Goal: Transaction & Acquisition: Purchase product/service

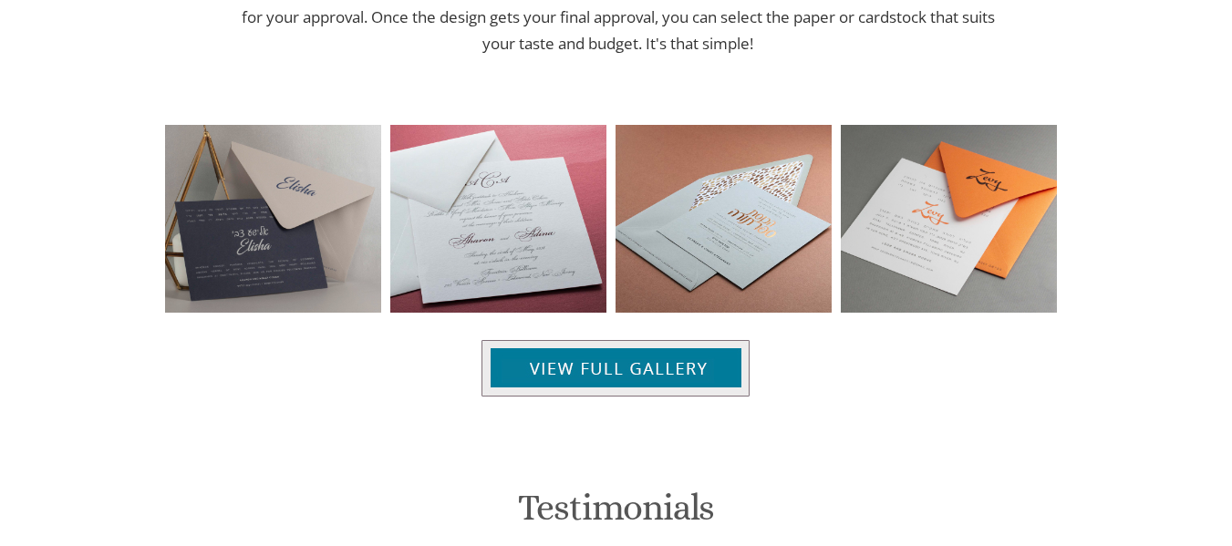
scroll to position [1367, 0]
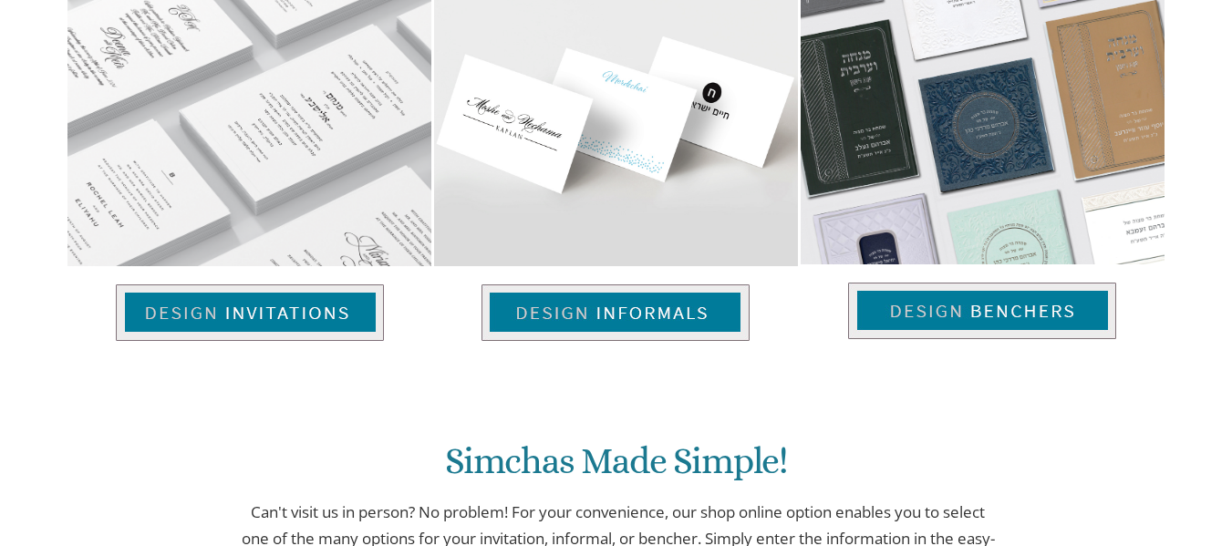
scroll to position [0, 0]
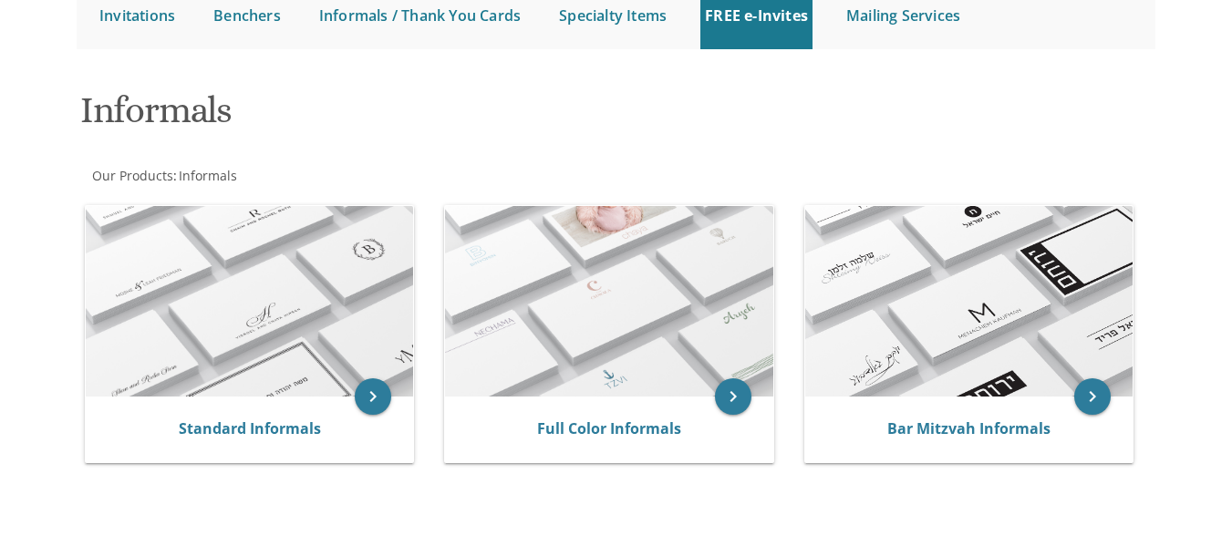
scroll to position [201, 0]
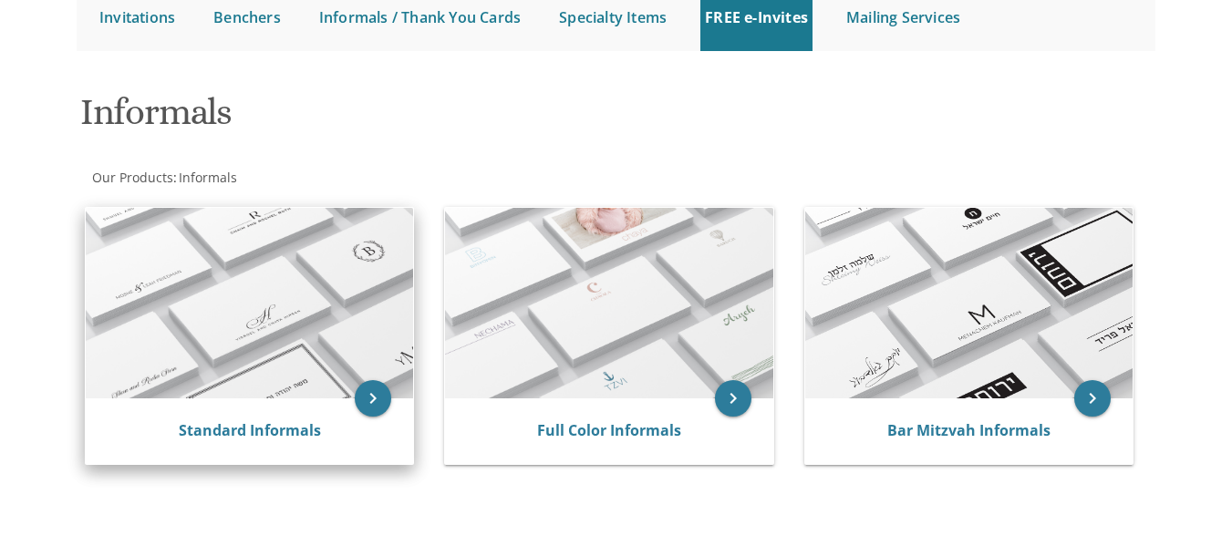
click at [227, 325] on img at bounding box center [249, 304] width 327 height 192
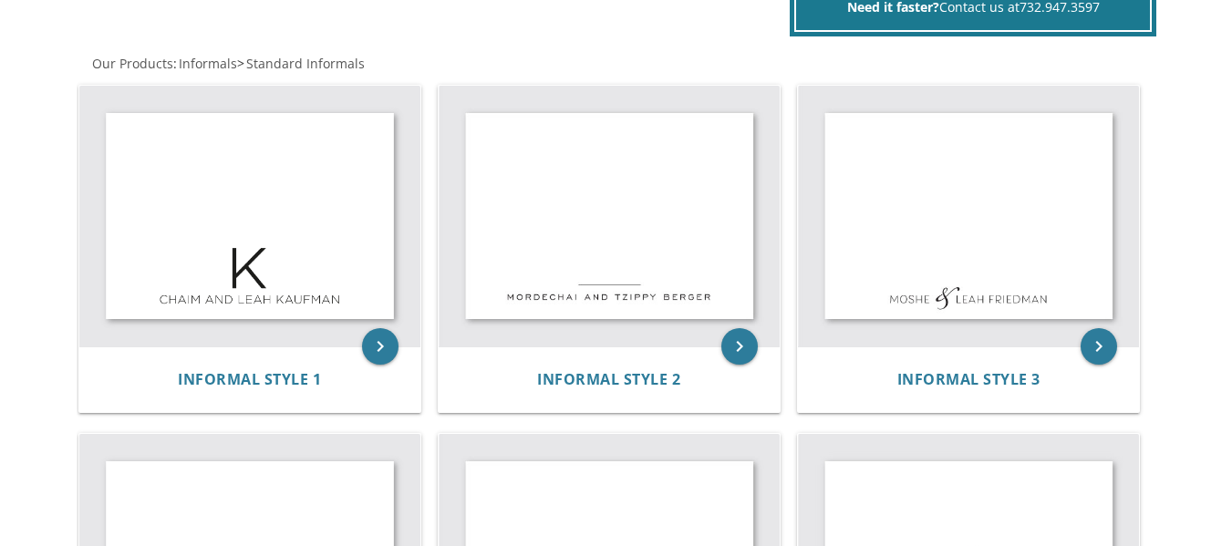
scroll to position [334, 0]
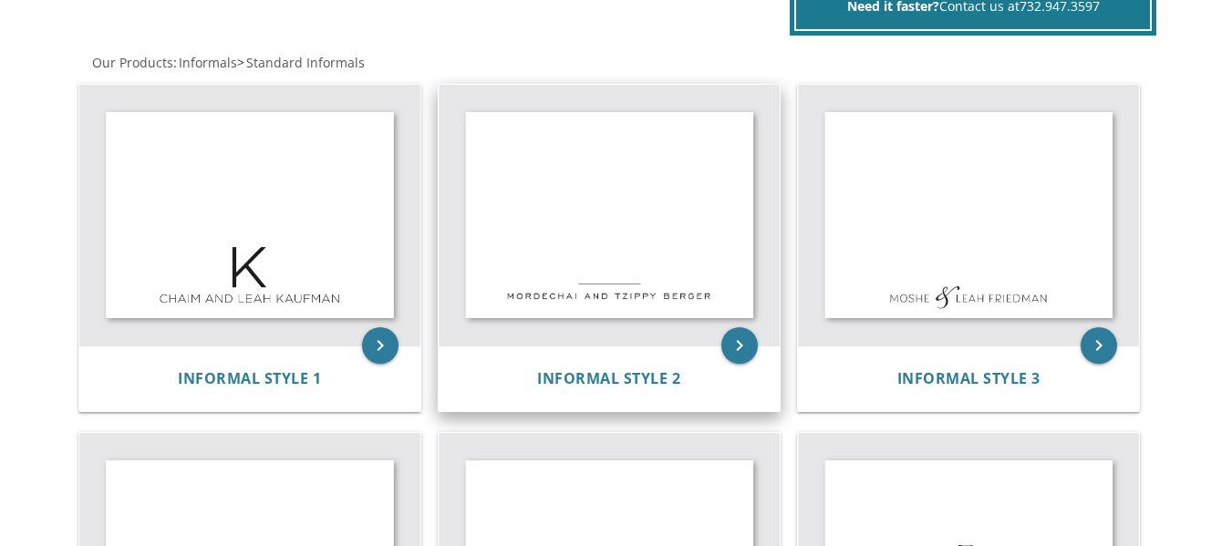
click at [641, 250] on img at bounding box center [609, 215] width 341 height 261
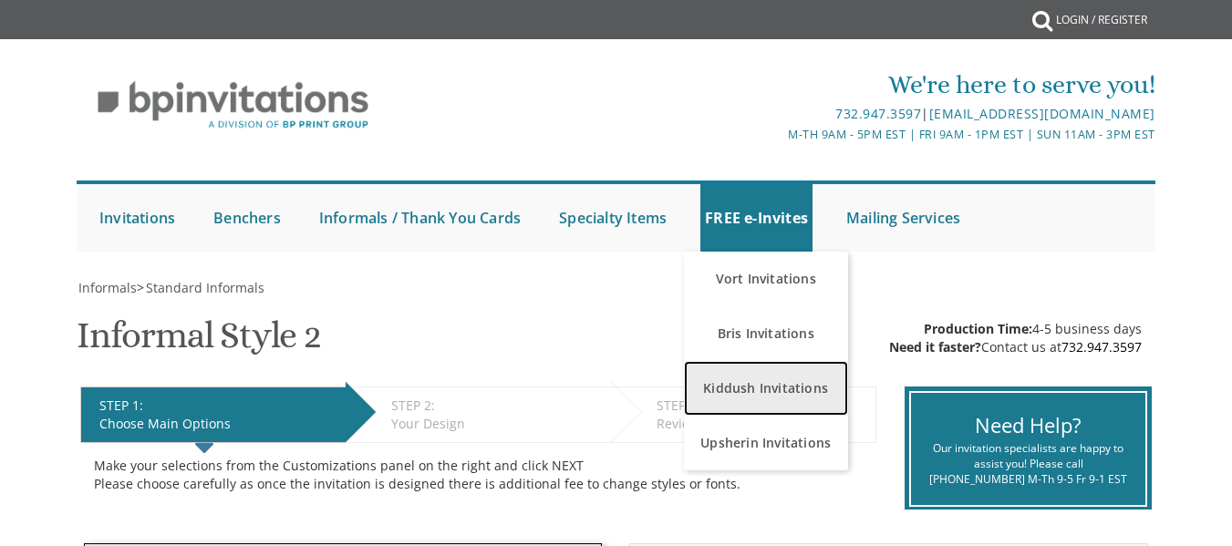
click at [835, 408] on link "Kiddush Invitations" at bounding box center [766, 388] width 164 height 55
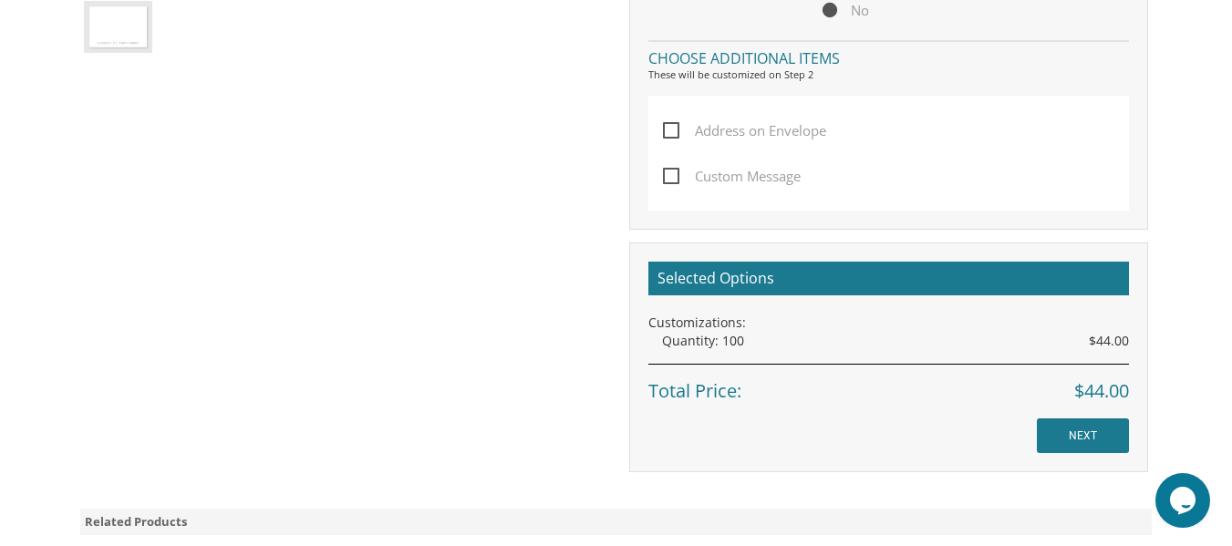
scroll to position [978, 0]
click at [668, 131] on span "Address on Envelope" at bounding box center [744, 130] width 163 height 23
click at [668, 131] on input "Address on Envelope" at bounding box center [669, 128] width 12 height 12
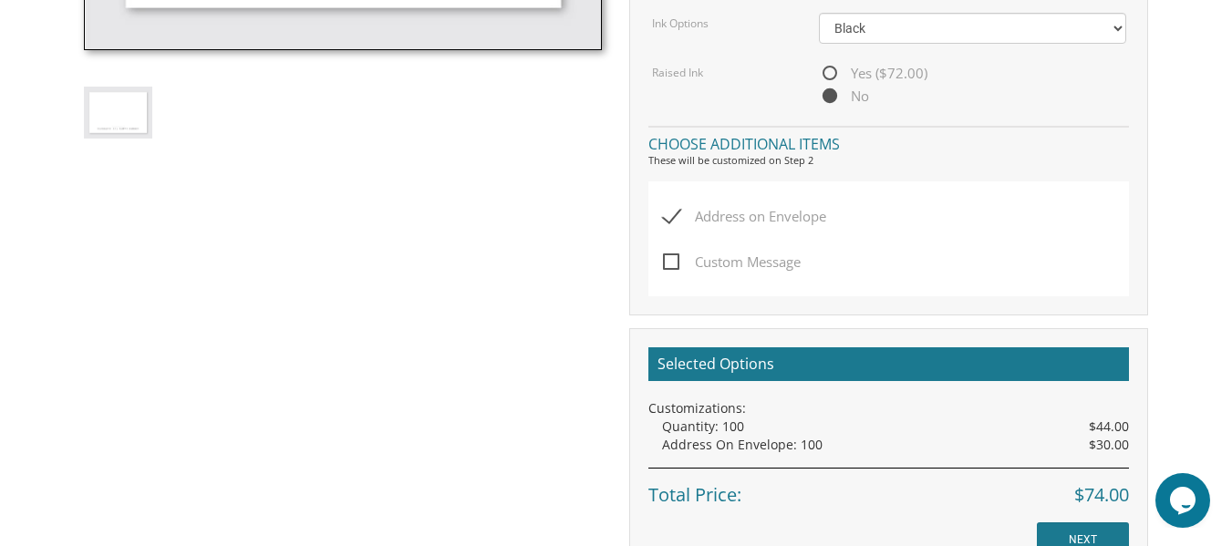
scroll to position [894, 0]
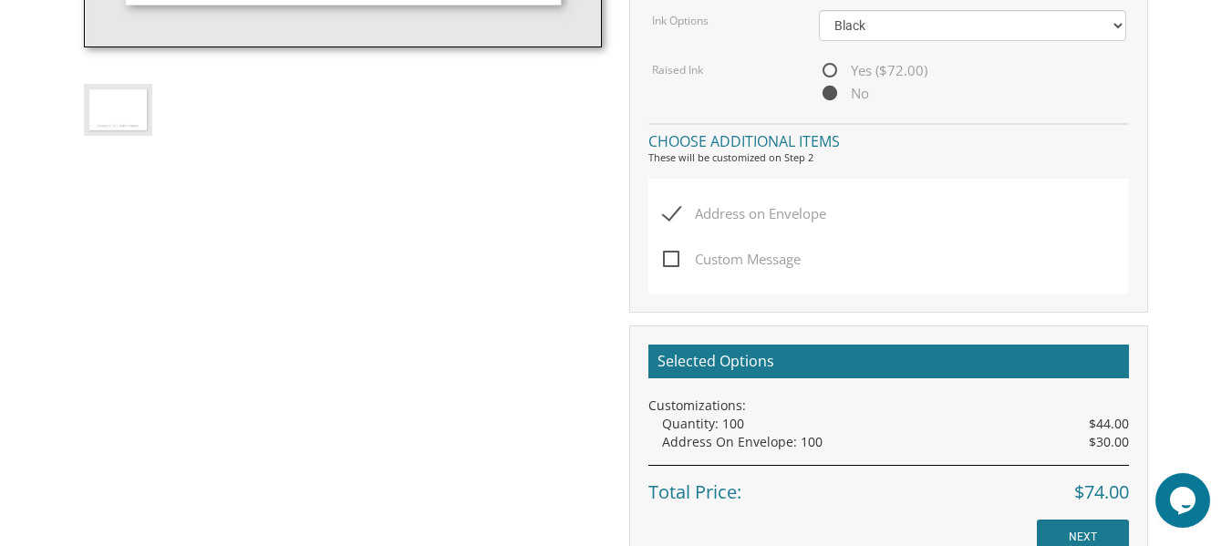
click at [676, 215] on span "Address on Envelope" at bounding box center [744, 213] width 163 height 23
click at [675, 215] on input "Address on Envelope" at bounding box center [669, 212] width 12 height 12
checkbox input "false"
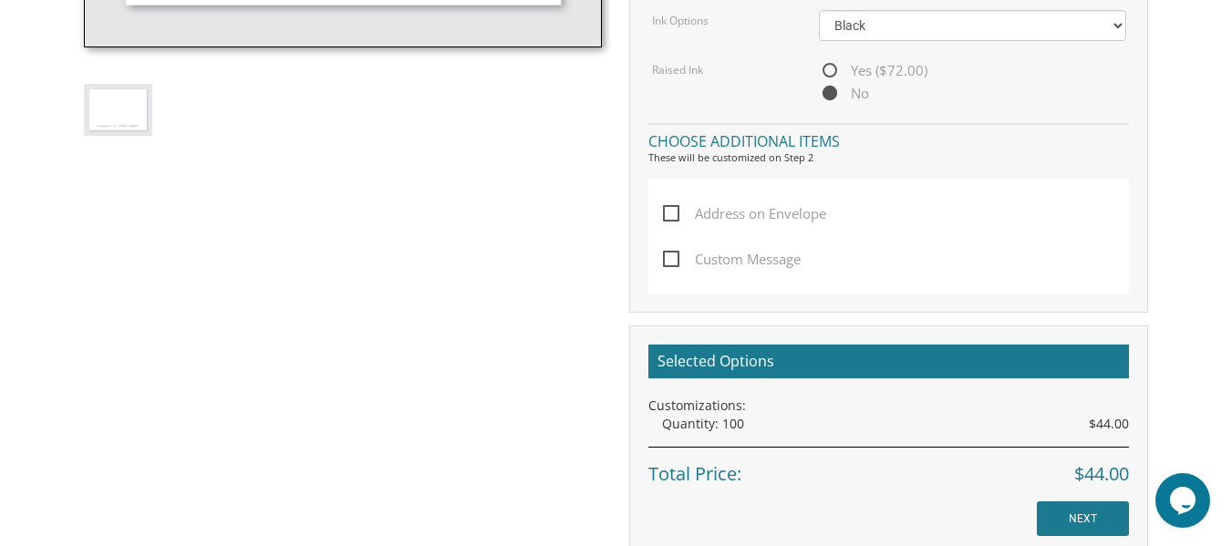
click at [678, 256] on span "Custom Message" at bounding box center [732, 259] width 138 height 23
click at [675, 256] on input "Custom Message" at bounding box center [669, 258] width 12 height 12
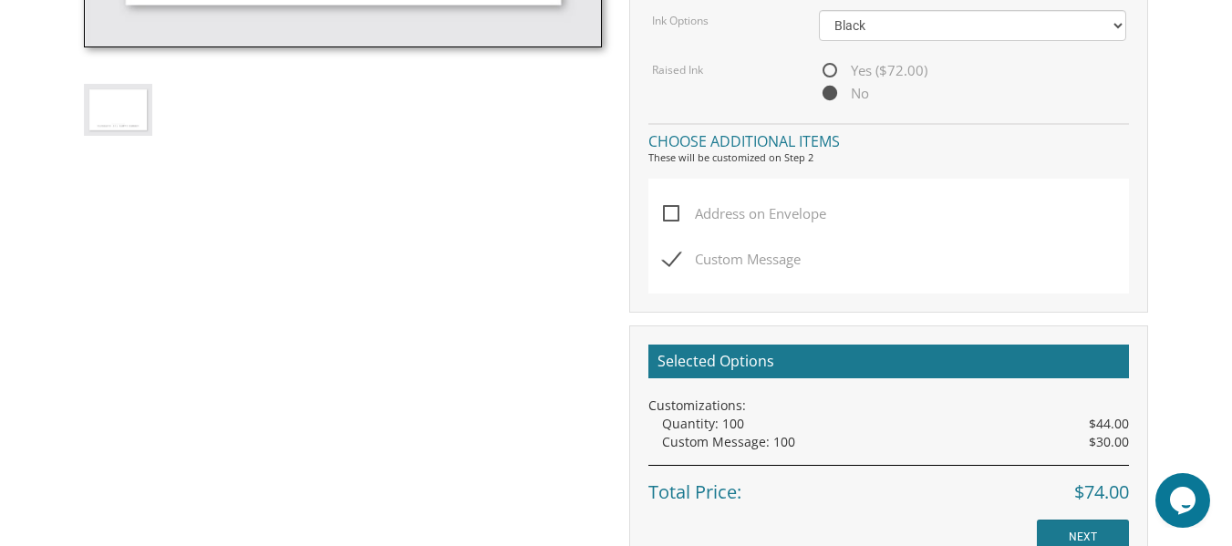
click at [678, 256] on span "Custom Message" at bounding box center [732, 259] width 138 height 23
click at [675, 256] on input "Custom Message" at bounding box center [669, 258] width 12 height 12
checkbox input "false"
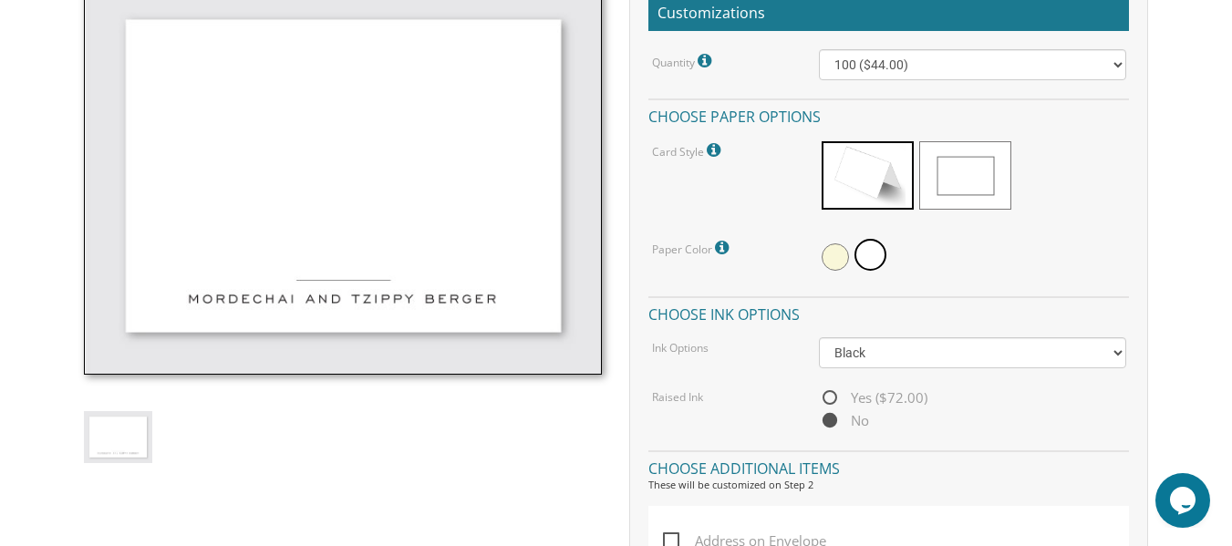
scroll to position [567, 0]
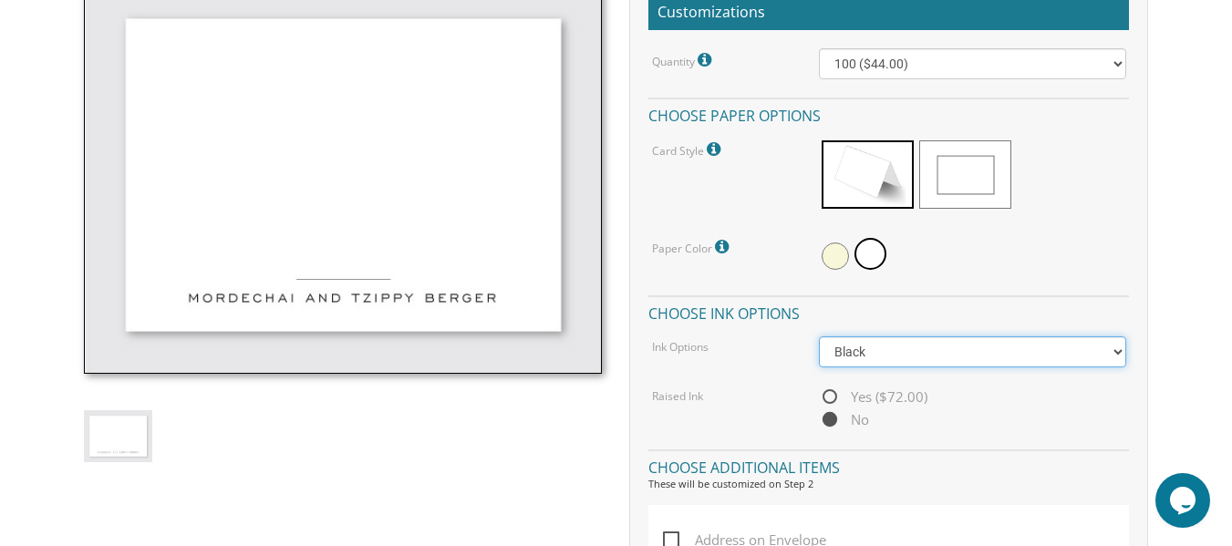
click at [898, 354] on select "Black Colored Ink ($32.00)" at bounding box center [972, 352] width 306 height 31
click at [1134, 209] on div at bounding box center [972, 177] width 334 height 78
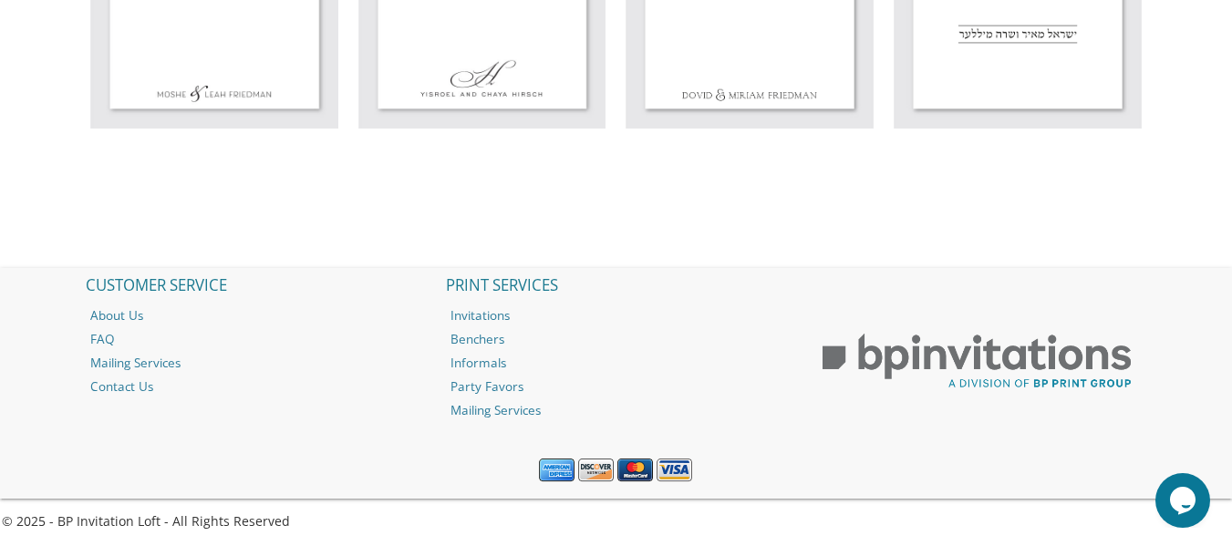
scroll to position [1595, 0]
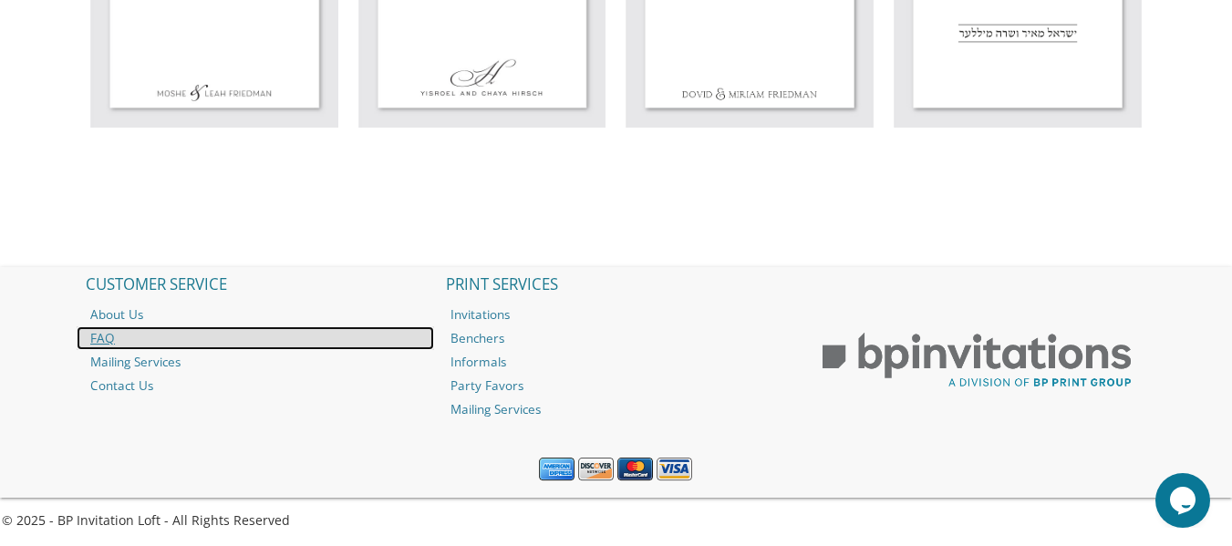
click at [102, 342] on link "FAQ" at bounding box center [256, 339] width 358 height 24
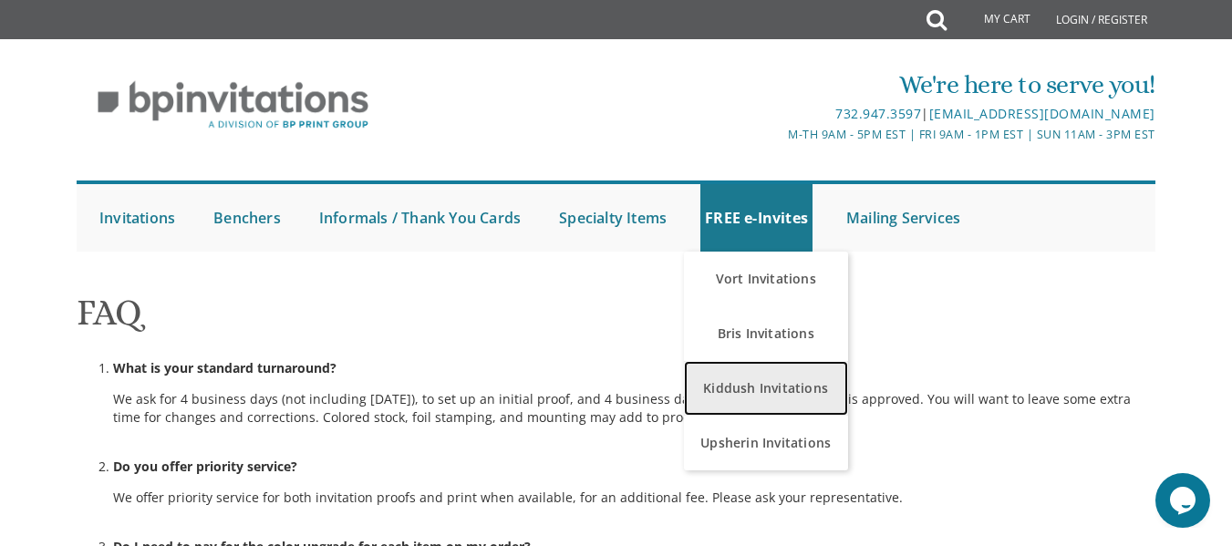
click at [779, 388] on link "Kiddush Invitations" at bounding box center [766, 388] width 164 height 55
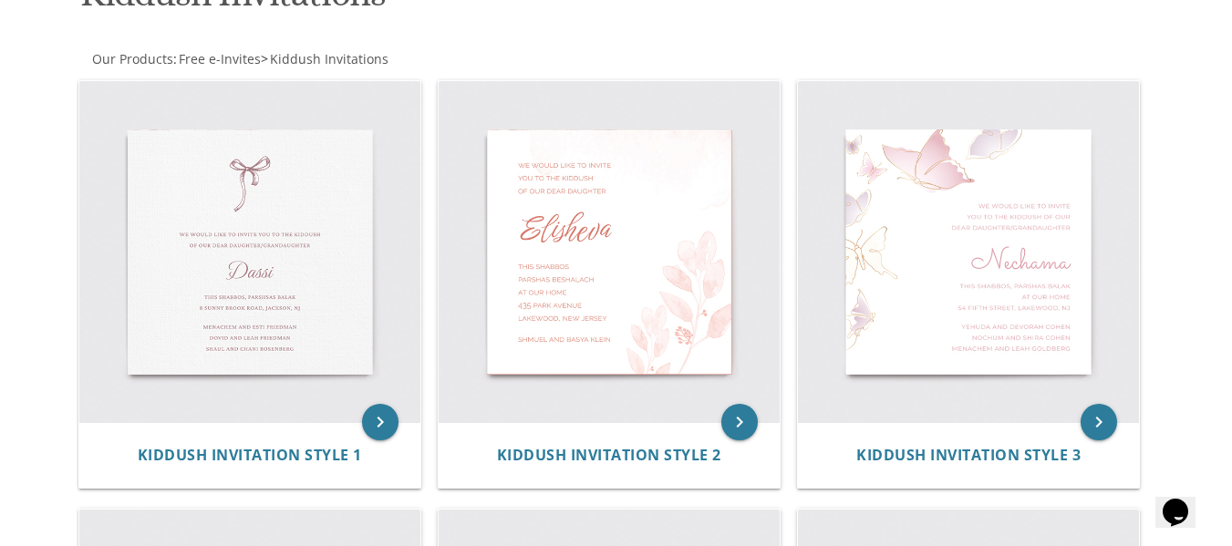
scroll to position [320, 0]
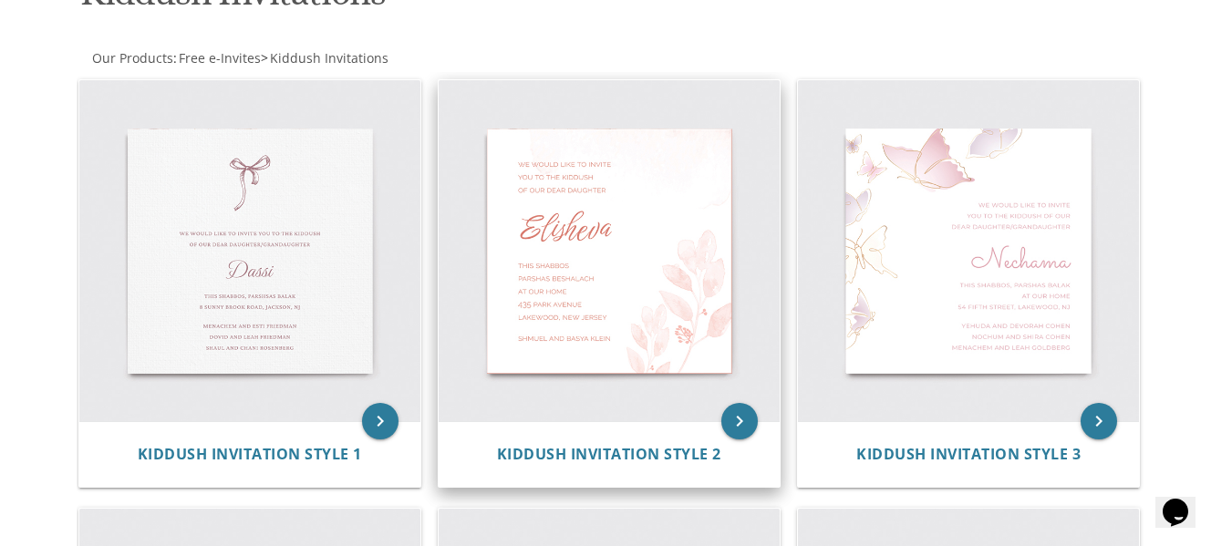
click at [601, 277] on img at bounding box center [609, 250] width 341 height 341
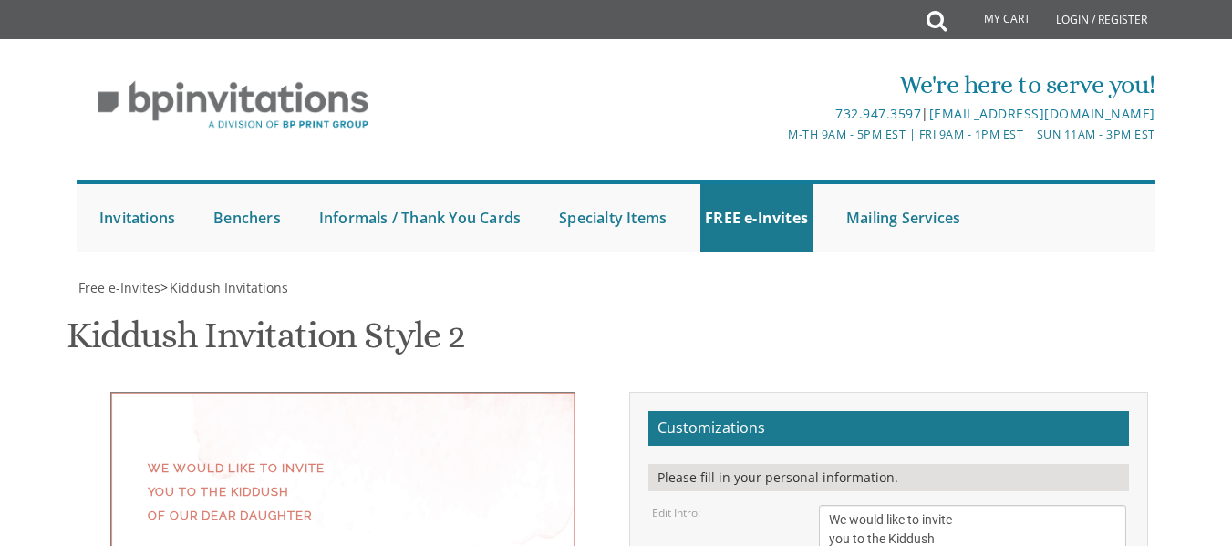
scroll to position [396, 0]
select select "80px"
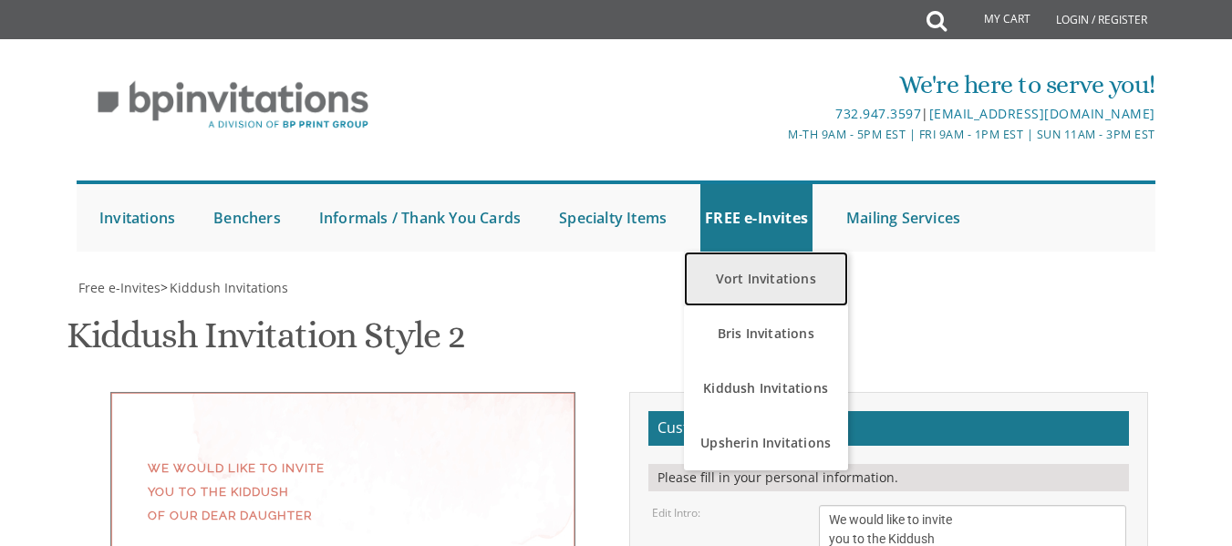
click at [780, 281] on link "Vort Invitations" at bounding box center [766, 279] width 164 height 55
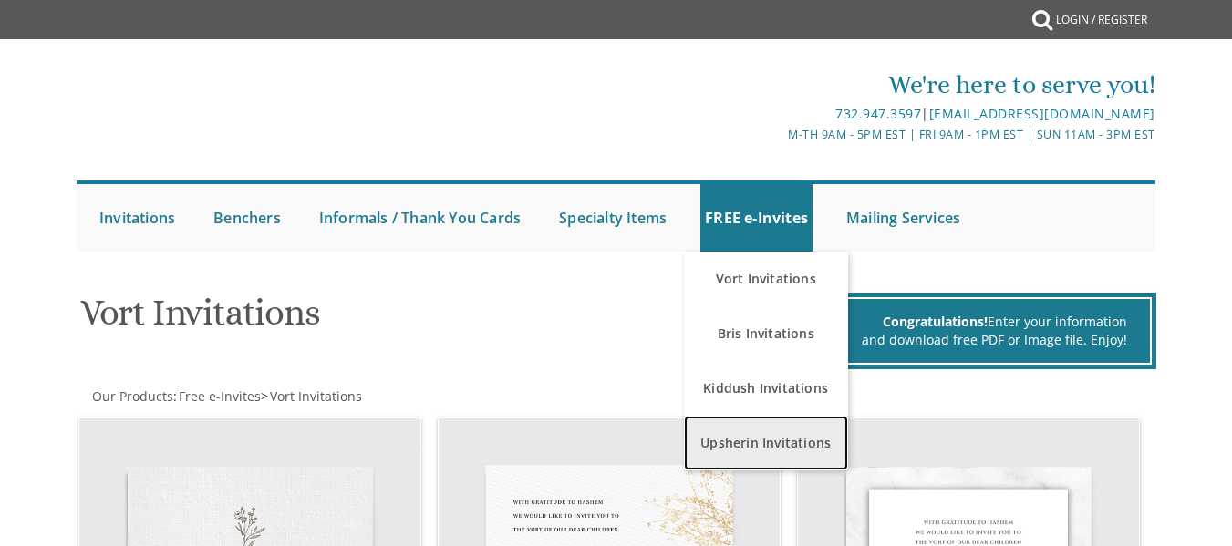
click at [736, 450] on link "Upsherin Invitations" at bounding box center [766, 443] width 164 height 55
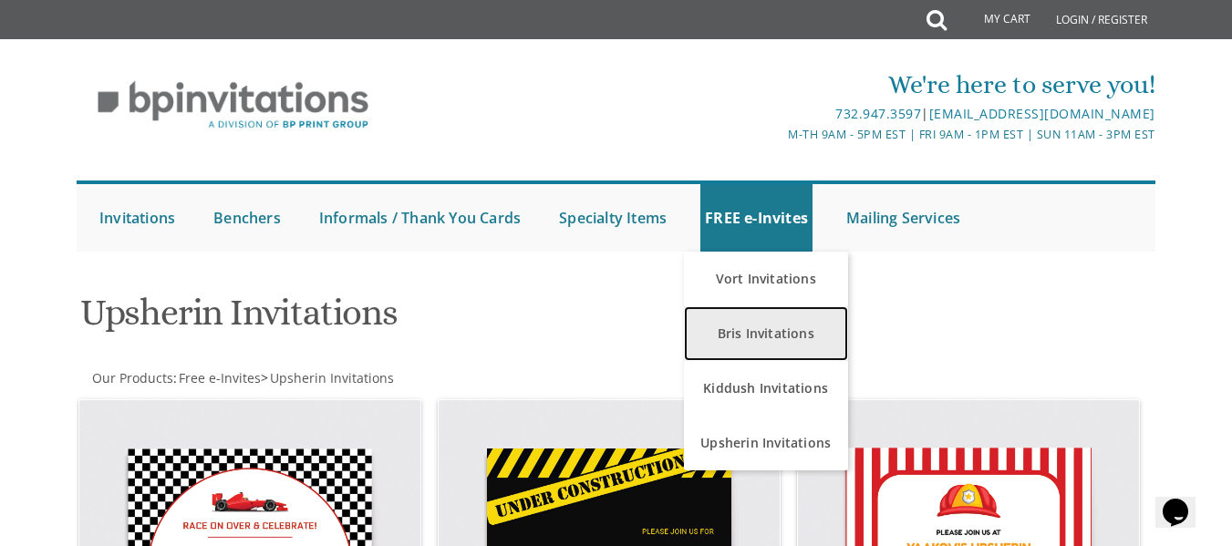
click at [777, 331] on link "Bris Invitations" at bounding box center [766, 333] width 164 height 55
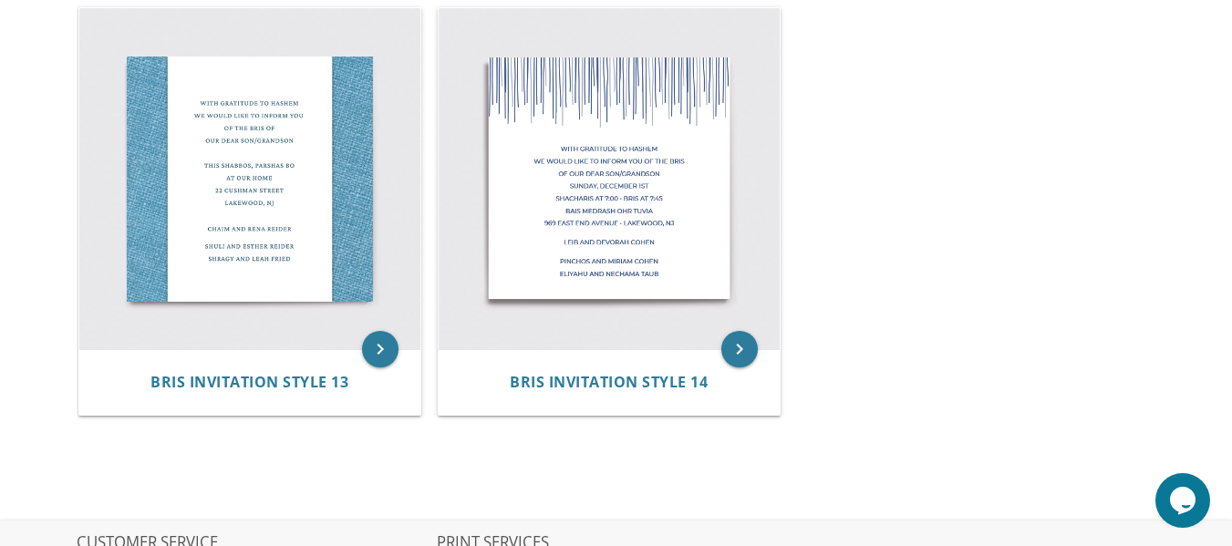
scroll to position [2108, 0]
